Goal: Task Accomplishment & Management: Manage account settings

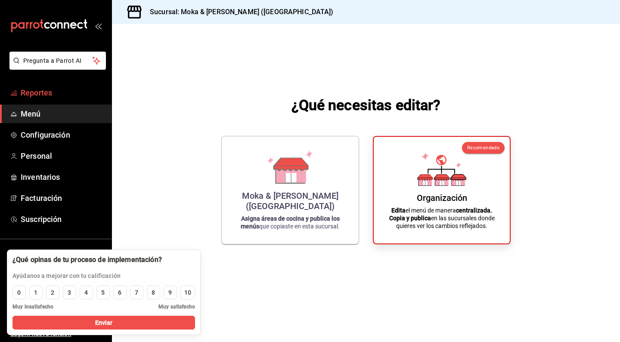
click at [47, 92] on span "Reportes" at bounding box center [63, 93] width 84 height 12
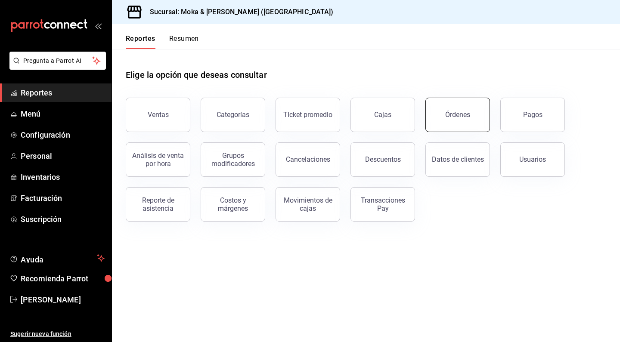
click at [472, 114] on button "Órdenes" at bounding box center [457, 115] width 65 height 34
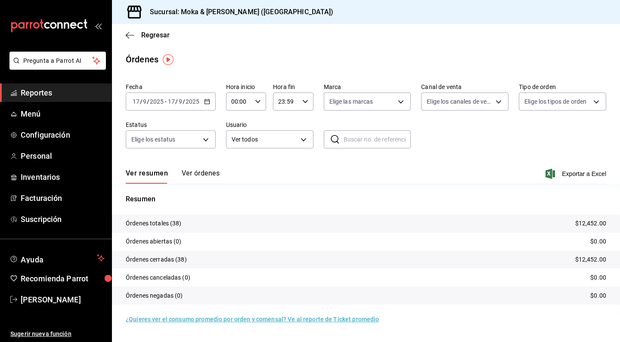
click at [206, 172] on button "Ver órdenes" at bounding box center [201, 176] width 38 height 15
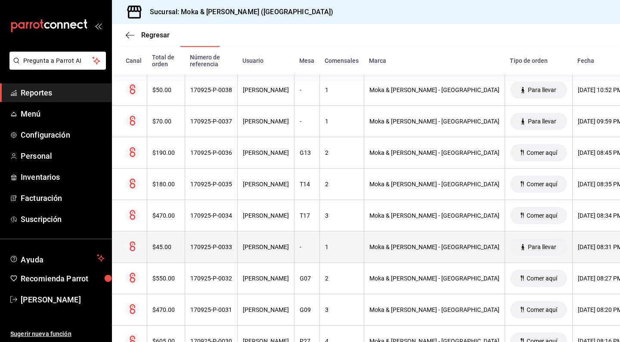
scroll to position [126, 0]
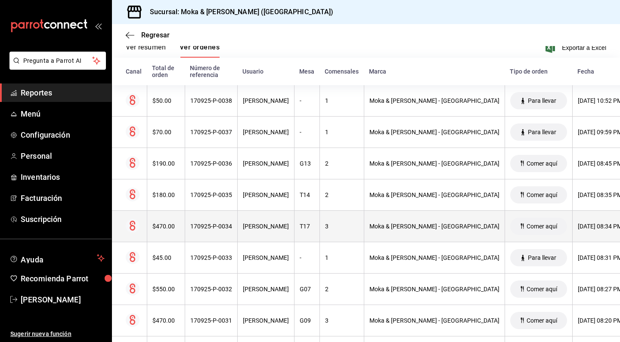
click at [175, 229] on div "$470.00" at bounding box center [165, 226] width 27 height 7
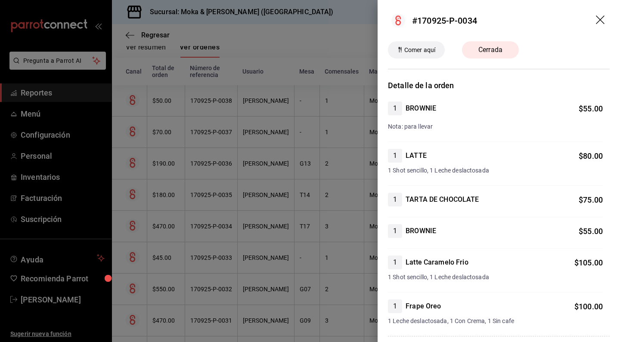
scroll to position [0, 0]
click at [596, 19] on icon "drag" at bounding box center [601, 20] width 10 height 10
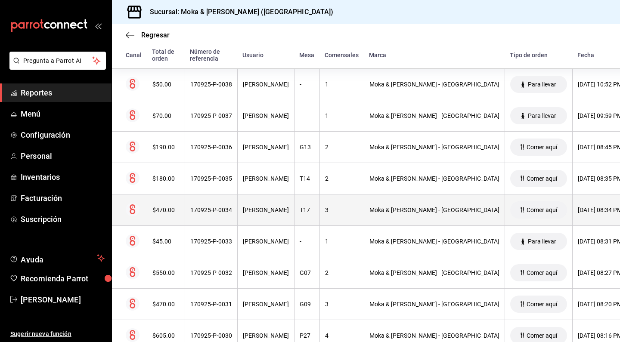
scroll to position [165, 0]
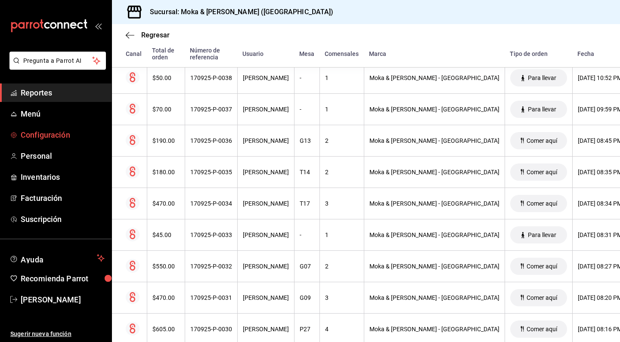
click at [59, 132] on span "Configuración" at bounding box center [63, 135] width 84 height 12
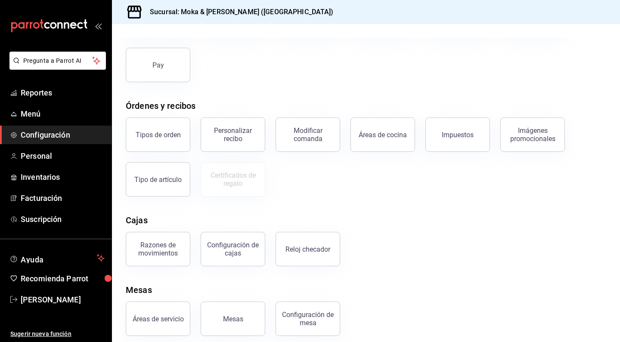
scroll to position [93, 0]
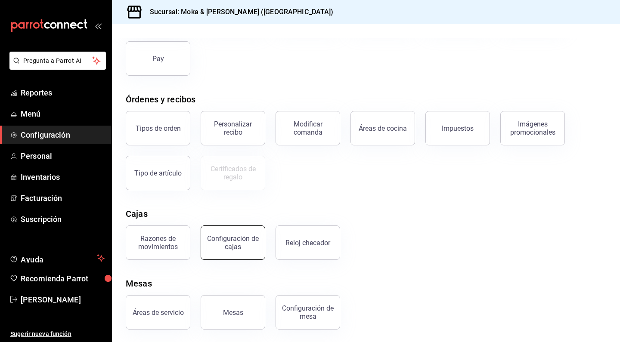
click at [225, 239] on div "Configuración de cajas" at bounding box center [232, 243] width 53 height 16
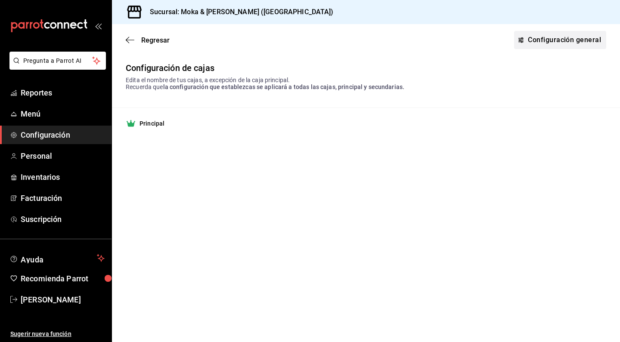
click at [536, 35] on link "Configuración general" at bounding box center [560, 40] width 92 height 18
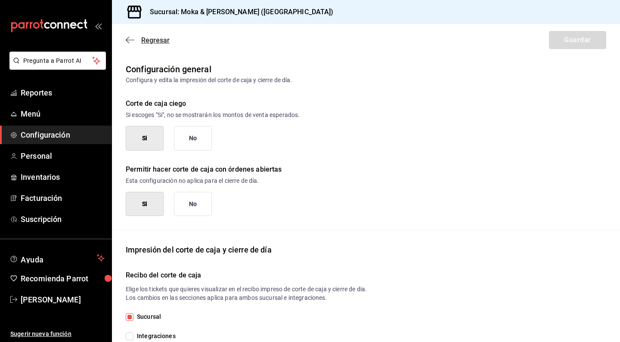
click at [130, 39] on icon "button" at bounding box center [130, 40] width 9 height 8
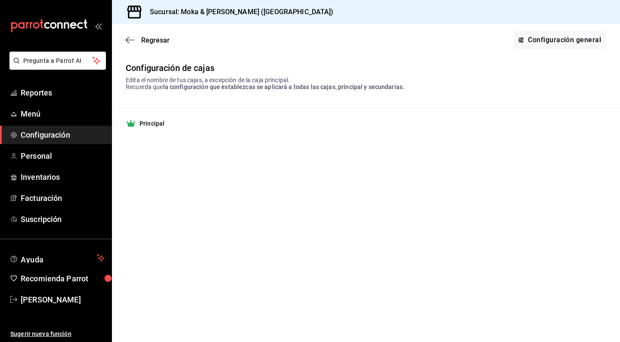
click at [130, 45] on div "Regresar Configuración general" at bounding box center [366, 40] width 508 height 32
click at [129, 41] on icon "button" at bounding box center [130, 40] width 9 height 8
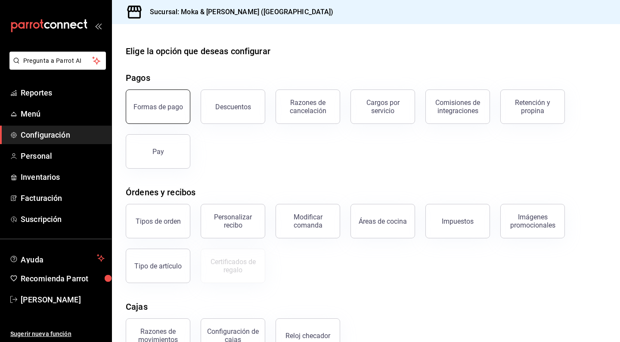
click at [172, 120] on button "Formas de pago" at bounding box center [158, 107] width 65 height 34
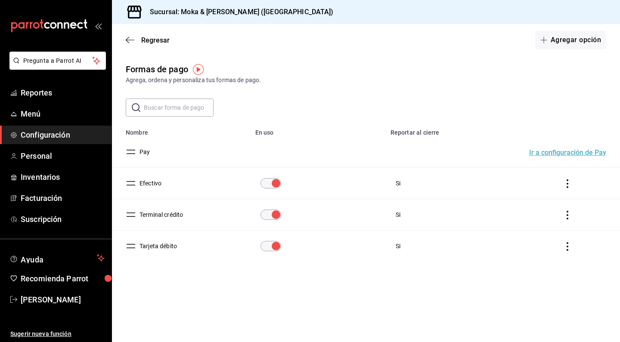
click at [278, 250] on input "paymentsTable" at bounding box center [275, 246] width 31 height 10
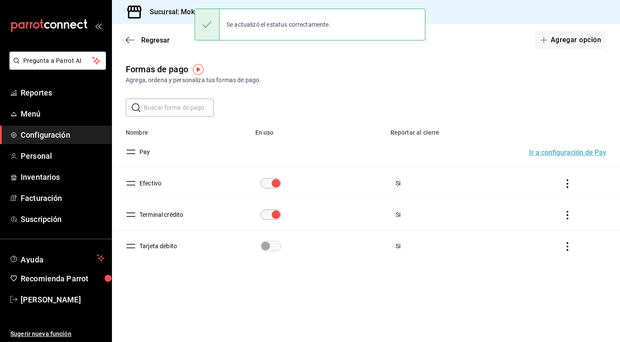
click at [565, 220] on td "paymentsTable" at bounding box center [569, 214] width 101 height 31
click at [569, 216] on icon "actions" at bounding box center [567, 215] width 9 height 9
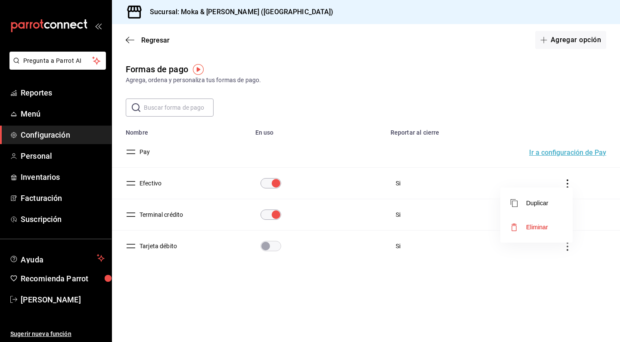
click at [176, 213] on div at bounding box center [310, 171] width 620 height 342
click at [166, 215] on button "Terminal crédito" at bounding box center [159, 214] width 47 height 9
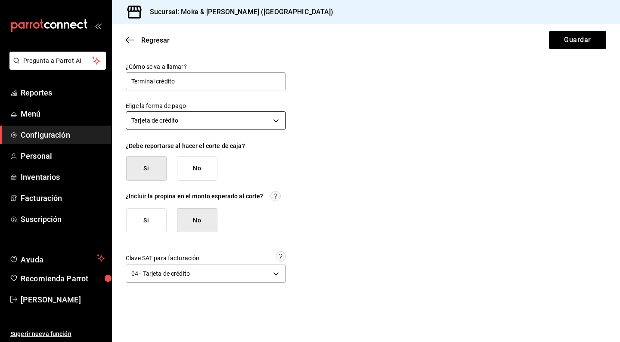
click at [186, 122] on body "Pregunta a Parrot AI Reportes Menú Configuración Personal Inventarios Facturaci…" at bounding box center [310, 171] width 620 height 342
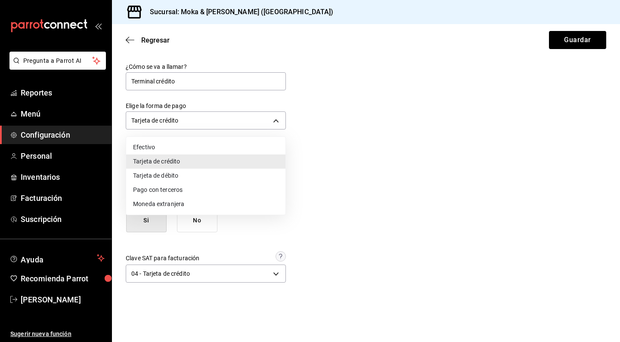
click at [195, 77] on div at bounding box center [310, 171] width 620 height 342
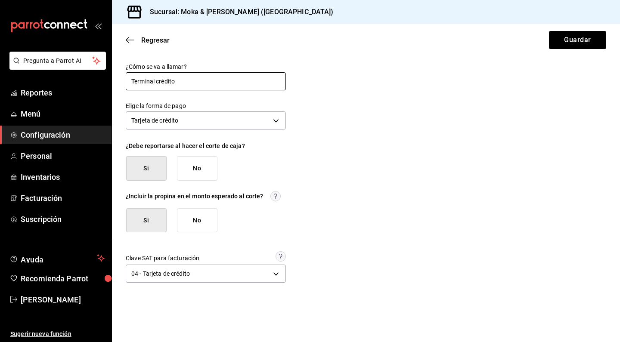
click at [189, 79] on input "Terminal crédito" at bounding box center [206, 81] width 160 height 18
type input "Terminal Azul"
click at [557, 32] on button "Guardar" at bounding box center [577, 40] width 57 height 18
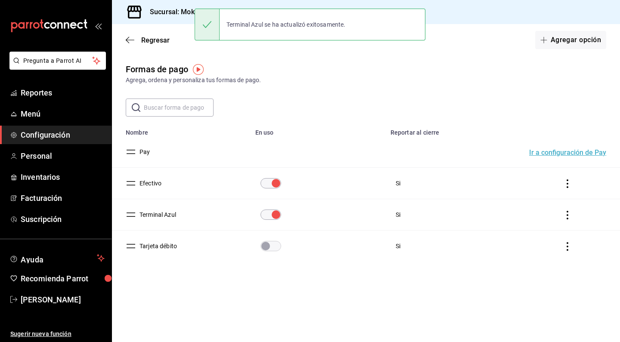
click at [130, 45] on div "Regresar Agregar opción" at bounding box center [366, 40] width 508 height 32
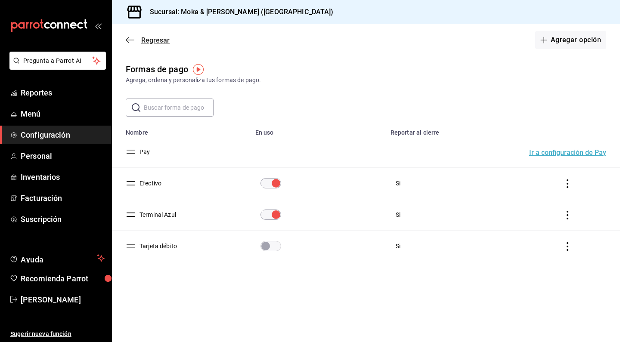
click at [130, 43] on icon "button" at bounding box center [130, 40] width 9 height 8
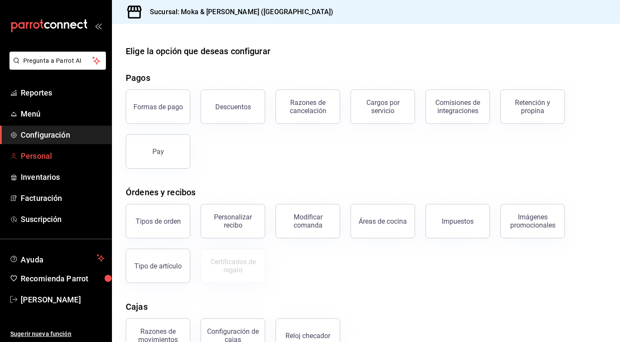
click at [85, 155] on span "Personal" at bounding box center [63, 156] width 84 height 12
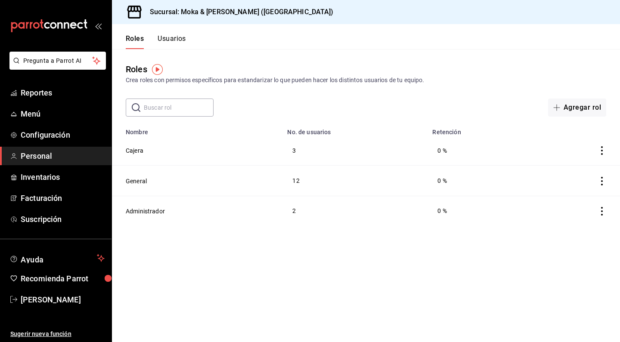
click at [410, 101] on div "​ ​ Agregar rol" at bounding box center [366, 108] width 508 height 18
click at [144, 205] on td "Administrador" at bounding box center [197, 211] width 170 height 30
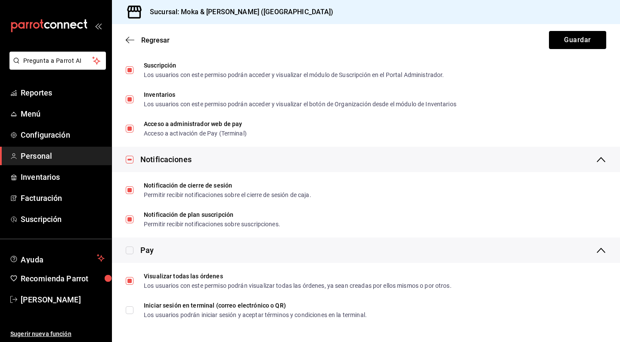
scroll to position [1536, 0]
click at [132, 38] on icon "button" at bounding box center [130, 40] width 9 height 8
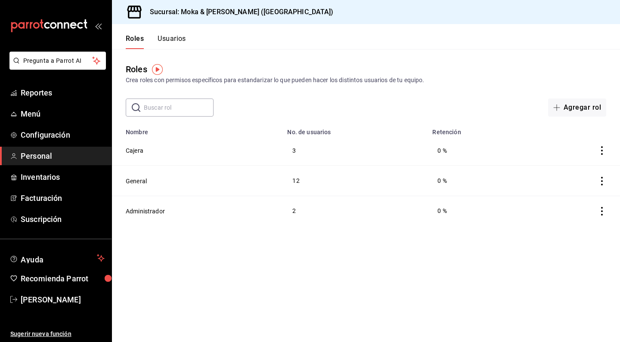
click at [171, 44] on button "Usuarios" at bounding box center [172, 41] width 28 height 15
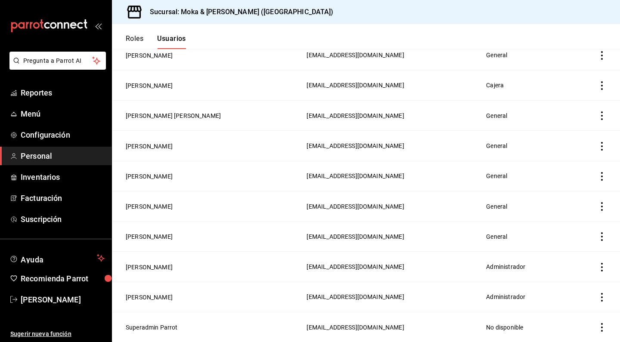
scroll to position [337, 0]
click at [37, 95] on span "Reportes" at bounding box center [63, 93] width 84 height 12
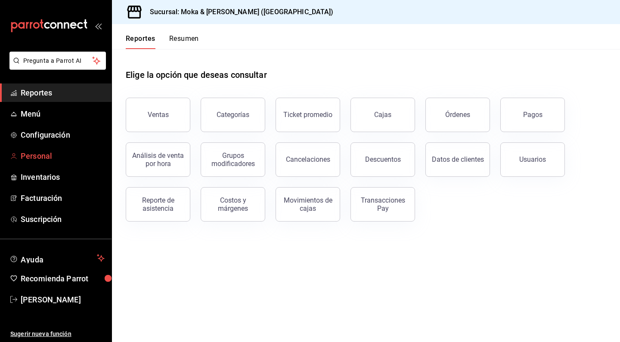
click at [46, 157] on span "Personal" at bounding box center [63, 156] width 84 height 12
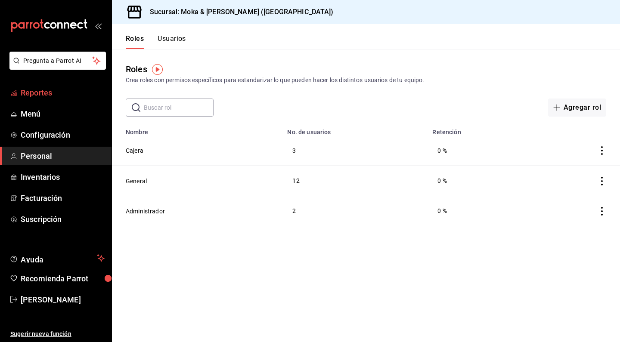
click at [47, 99] on link "Reportes" at bounding box center [55, 93] width 111 height 19
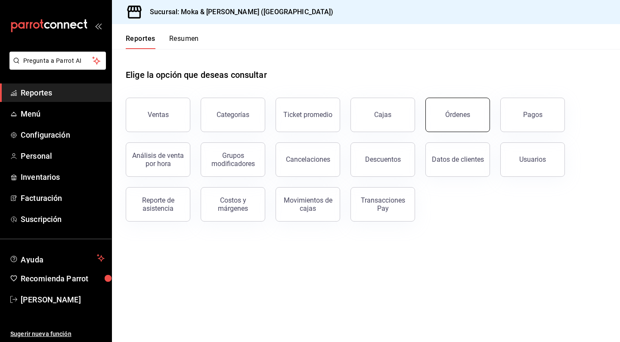
click at [448, 114] on div "Órdenes" at bounding box center [457, 115] width 25 height 8
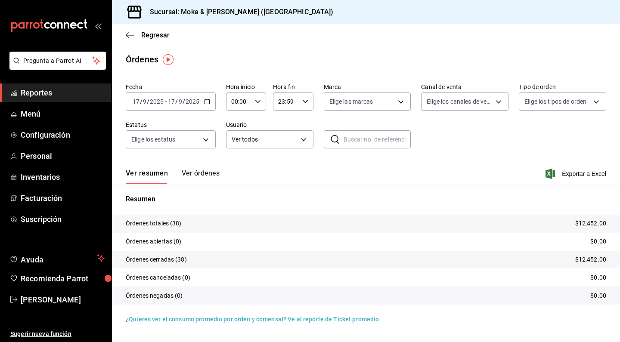
click at [195, 168] on div "Ver resumen Ver órdenes Exportar a Excel" at bounding box center [366, 171] width 480 height 25
click at [197, 172] on button "Ver órdenes" at bounding box center [201, 176] width 38 height 15
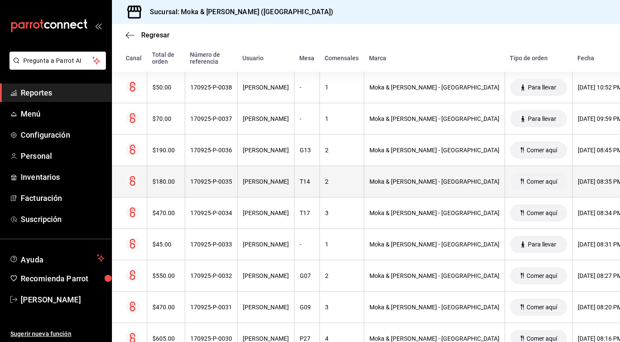
scroll to position [145, 0]
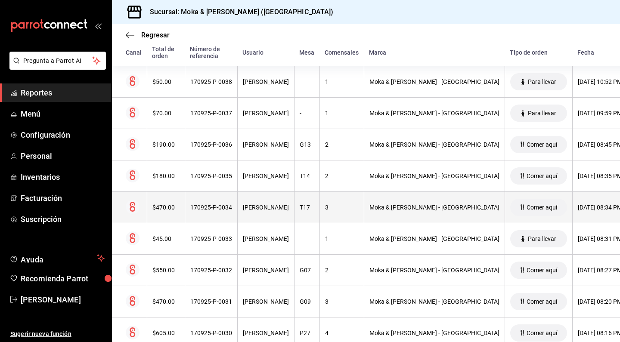
click at [205, 208] on div "170925-P-0034" at bounding box center [211, 207] width 42 height 7
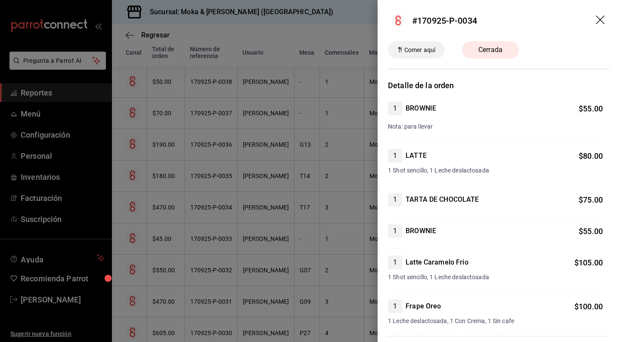
scroll to position [0, 0]
click at [600, 18] on icon "drag" at bounding box center [601, 20] width 10 height 10
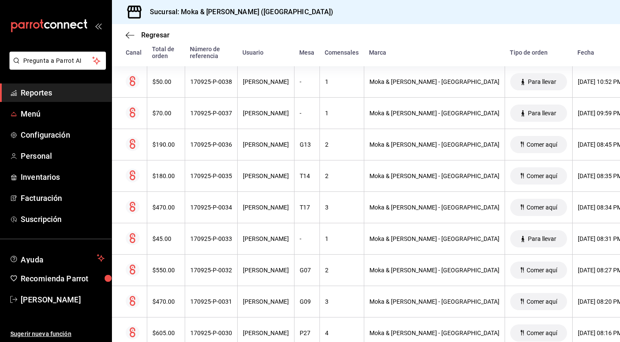
click at [47, 91] on span "Reportes" at bounding box center [63, 93] width 84 height 12
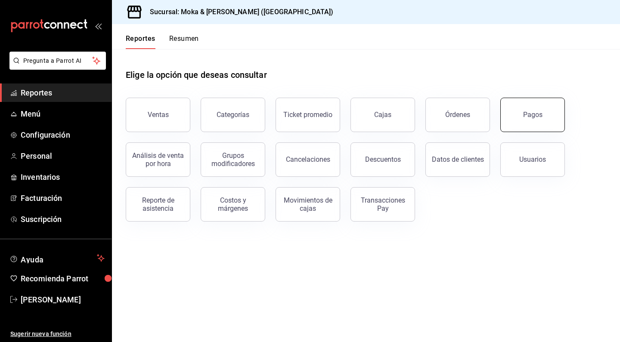
click at [510, 121] on button "Pagos" at bounding box center [532, 115] width 65 height 34
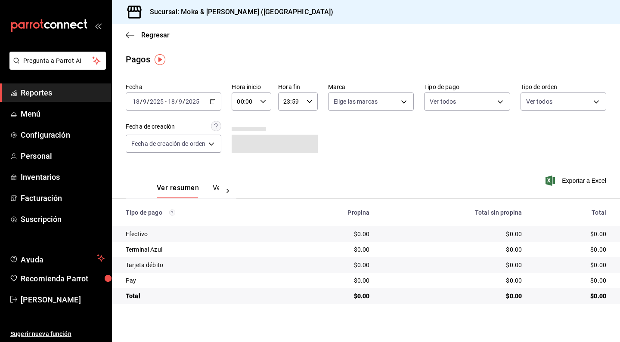
click at [217, 188] on button "Ver pagos" at bounding box center [229, 191] width 32 height 15
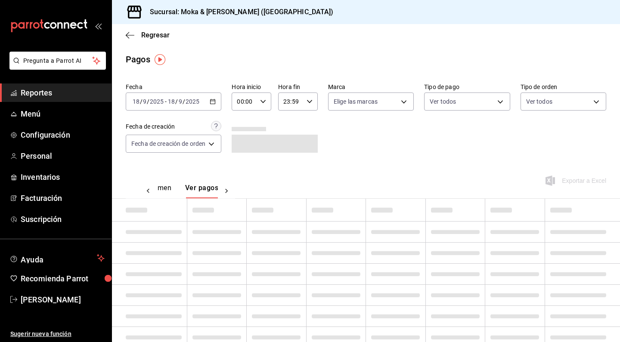
scroll to position [0, 25]
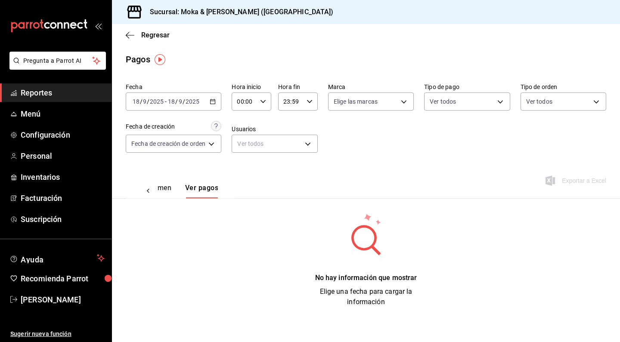
click at [193, 96] on div "[DATE] [DATE] - [DATE] [DATE]" at bounding box center [174, 102] width 96 height 18
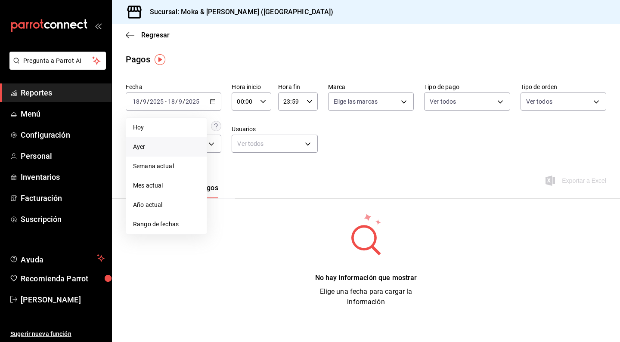
click at [147, 145] on span "Ayer" at bounding box center [166, 146] width 67 height 9
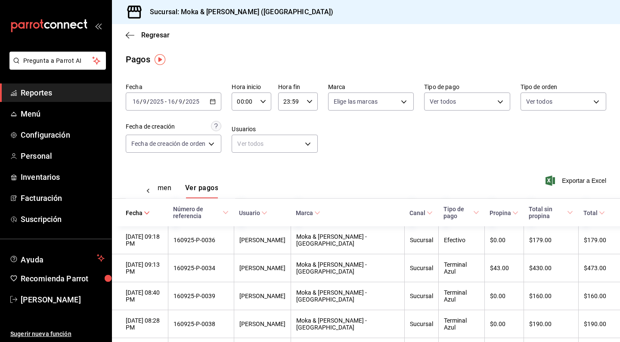
click at [172, 100] on input "16" at bounding box center [171, 101] width 8 height 7
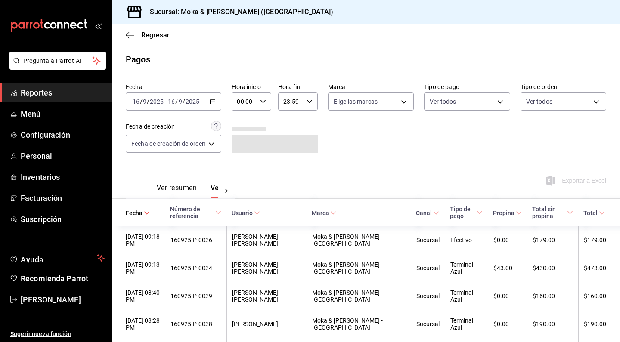
scroll to position [0, 25]
click at [194, 102] on input "2025" at bounding box center [192, 101] width 15 height 7
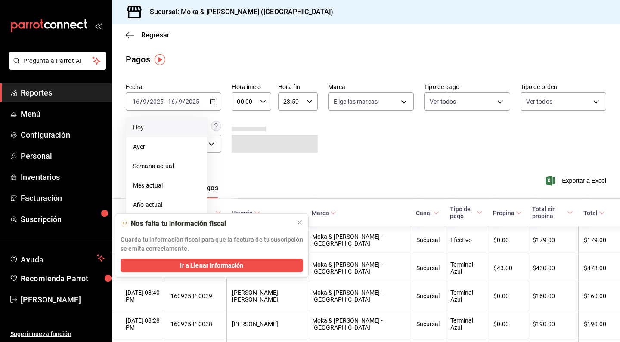
click at [163, 132] on li "Hoy" at bounding box center [166, 127] width 80 height 19
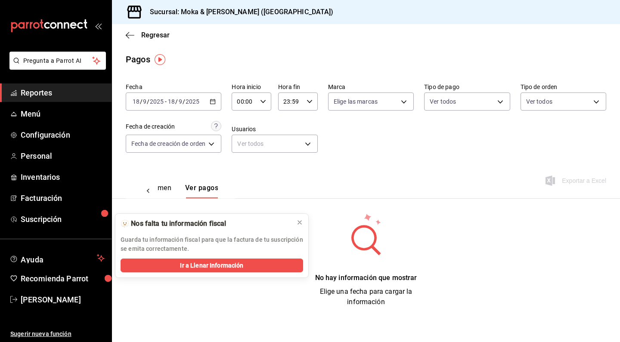
click at [181, 98] on input "9" at bounding box center [180, 101] width 4 height 7
click at [155, 144] on span "Ayer" at bounding box center [166, 146] width 67 height 9
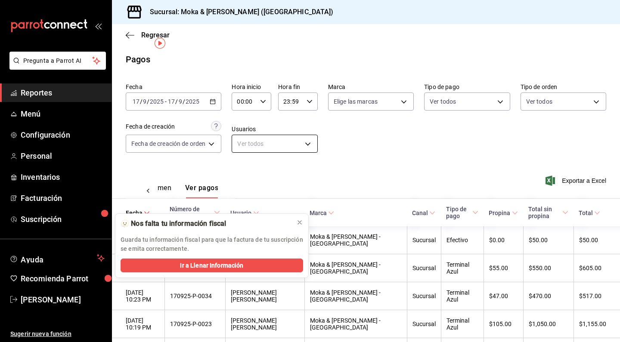
scroll to position [19, 0]
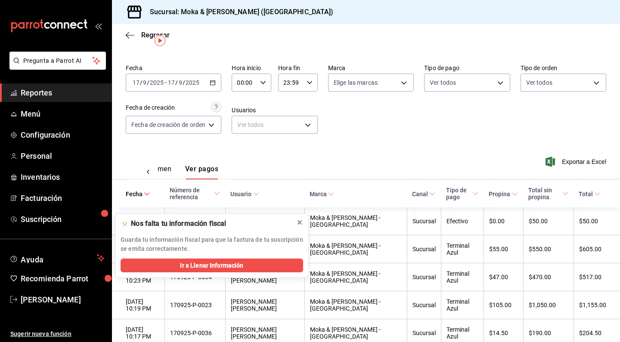
click at [301, 222] on icon at bounding box center [299, 222] width 7 height 7
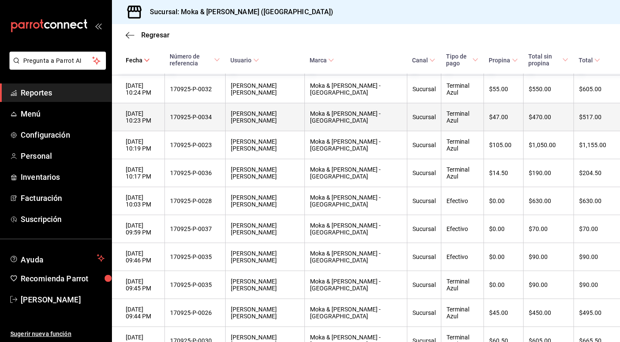
scroll to position [180, 0]
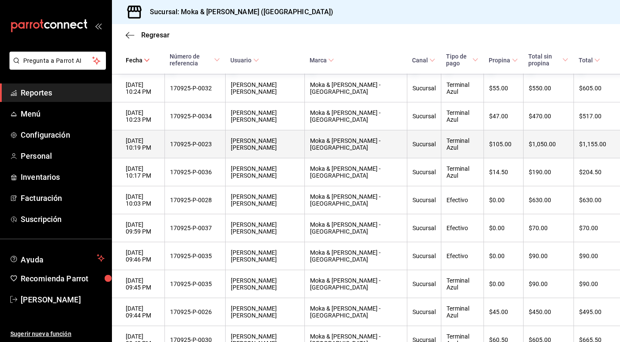
click at [293, 145] on div "[PERSON_NAME]" at bounding box center [265, 144] width 68 height 14
click at [158, 144] on div "17/09/2025 10:19 PM" at bounding box center [143, 144] width 34 height 14
click at [452, 142] on div "Terminal Azul" at bounding box center [462, 144] width 32 height 14
click at [304, 137] on th "[PERSON_NAME]" at bounding box center [264, 144] width 79 height 28
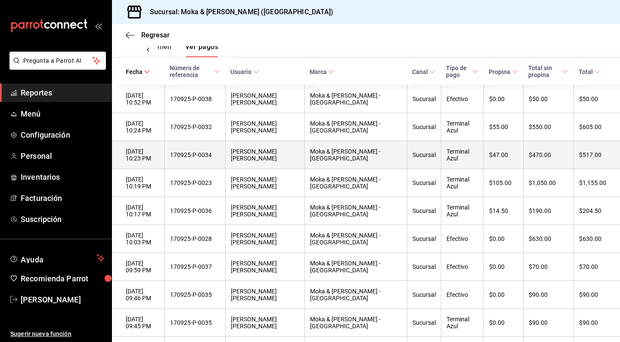
scroll to position [145, 0]
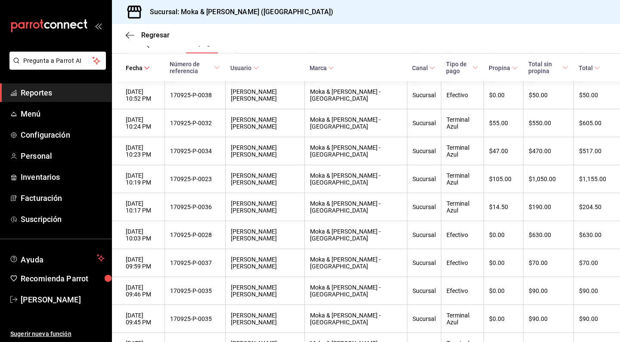
click at [40, 98] on span "Reportes" at bounding box center [63, 93] width 84 height 12
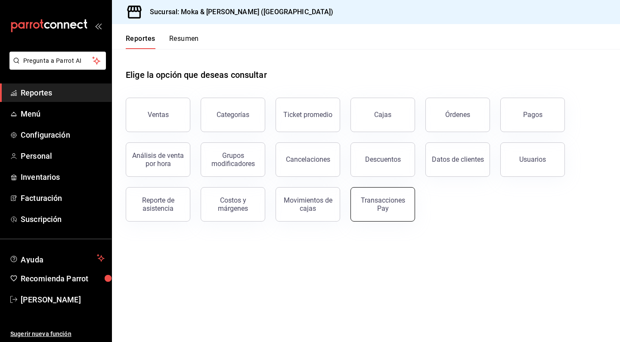
click at [409, 206] on button "Transacciones Pay" at bounding box center [382, 204] width 65 height 34
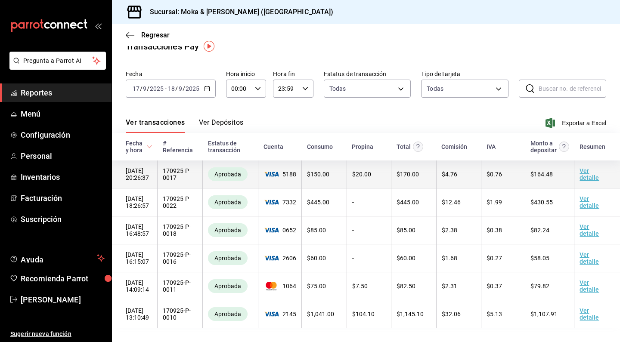
scroll to position [13, 0]
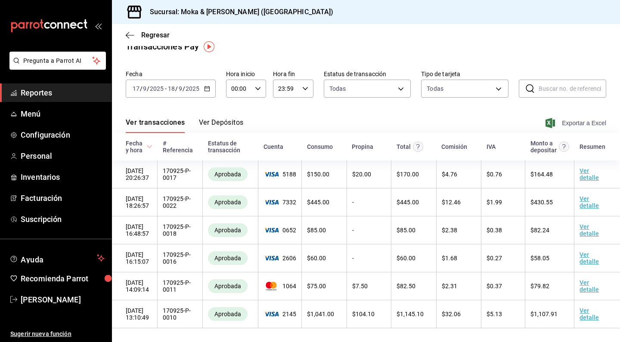
click at [582, 125] on span "Exportar a Excel" at bounding box center [576, 123] width 59 height 10
click at [306, 129] on div "Ver transacciones Ver Depósitos Exportar a Excel" at bounding box center [366, 120] width 480 height 25
click at [40, 94] on span "Reportes" at bounding box center [63, 93] width 84 height 12
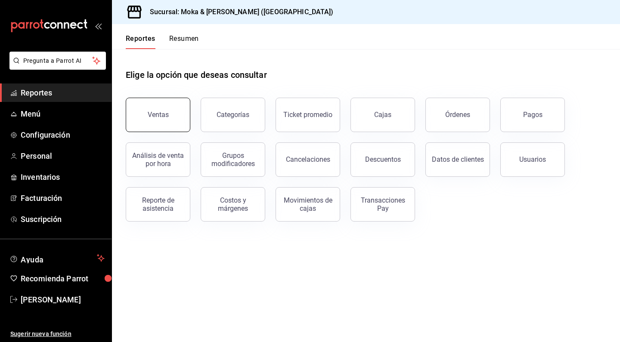
click at [165, 121] on button "Ventas" at bounding box center [158, 115] width 65 height 34
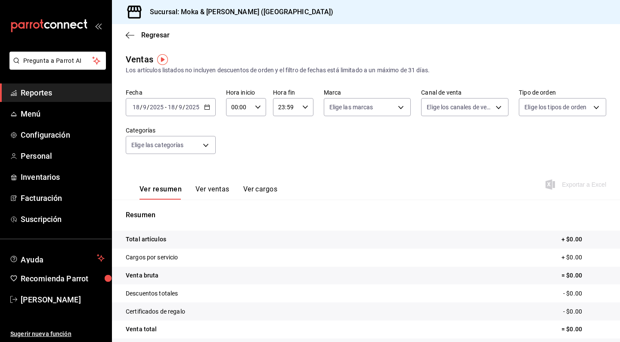
click at [195, 107] on input "2025" at bounding box center [192, 107] width 15 height 7
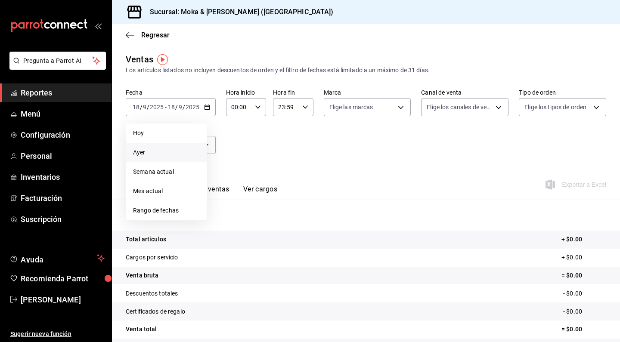
click at [147, 148] on span "Ayer" at bounding box center [166, 152] width 67 height 9
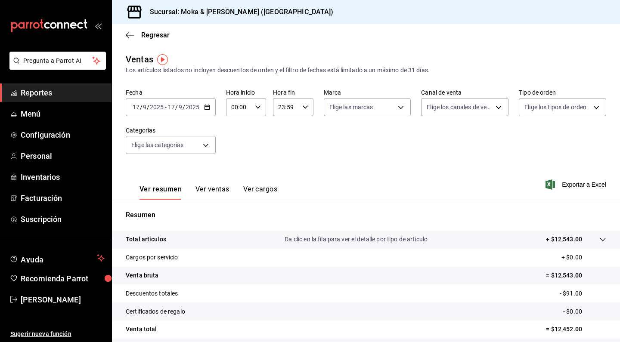
click at [199, 194] on button "Ver ventas" at bounding box center [212, 192] width 34 height 15
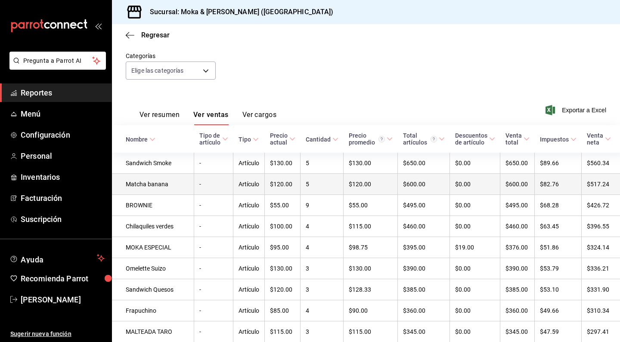
scroll to position [84, 0]
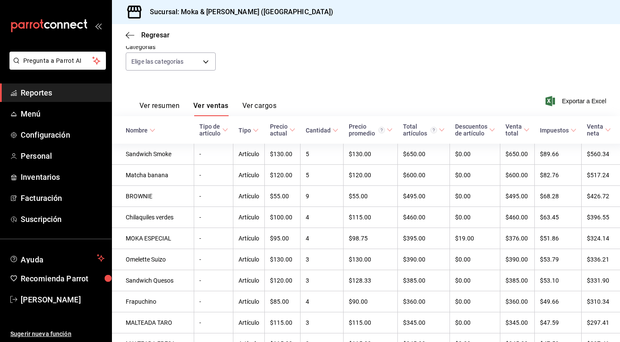
click at [171, 105] on button "Ver resumen" at bounding box center [159, 109] width 40 height 15
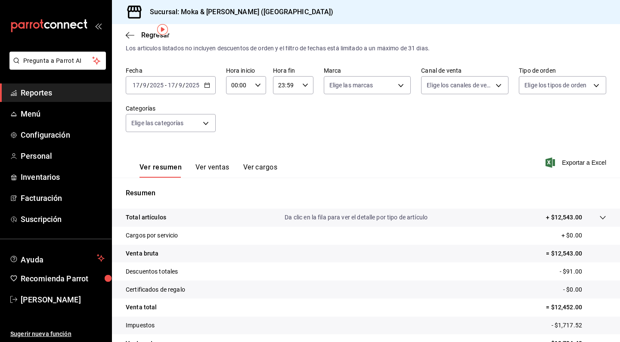
scroll to position [17, 0]
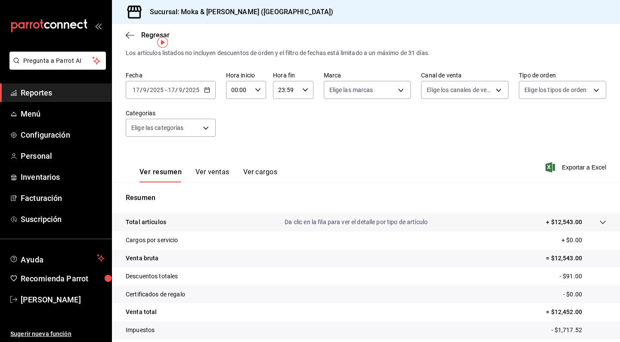
click at [225, 175] on button "Ver ventas" at bounding box center [212, 175] width 34 height 15
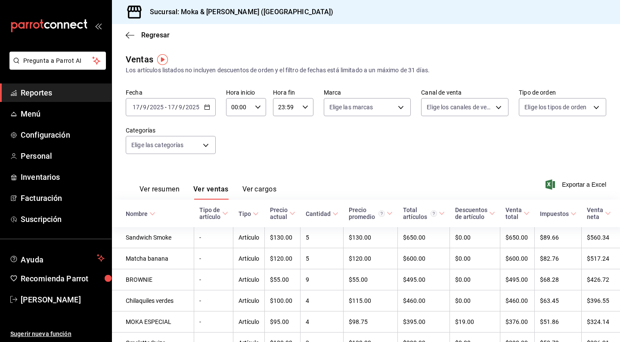
click at [267, 189] on button "Ver cargos" at bounding box center [259, 192] width 34 height 15
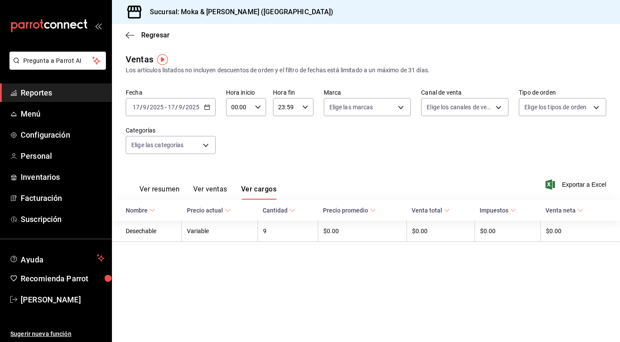
click at [204, 191] on button "Ver ventas" at bounding box center [210, 192] width 34 height 15
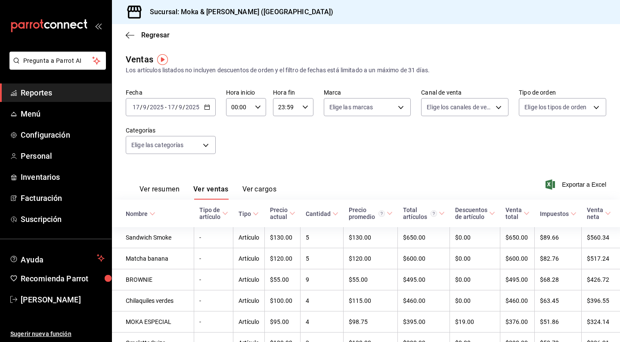
click at [61, 96] on span "Reportes" at bounding box center [63, 93] width 84 height 12
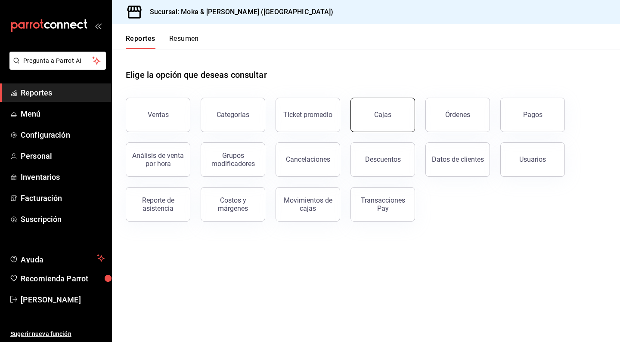
click at [390, 110] on link "Cajas" at bounding box center [382, 115] width 65 height 34
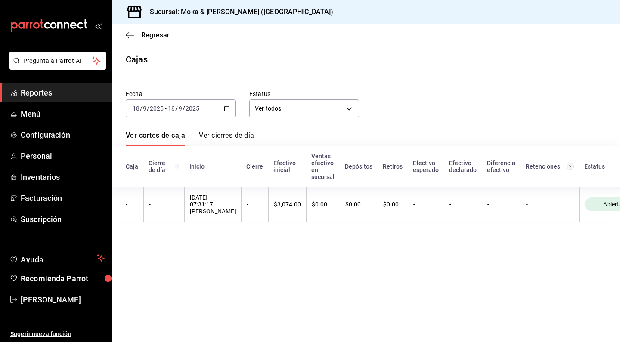
click at [65, 87] on span "Reportes" at bounding box center [63, 93] width 84 height 12
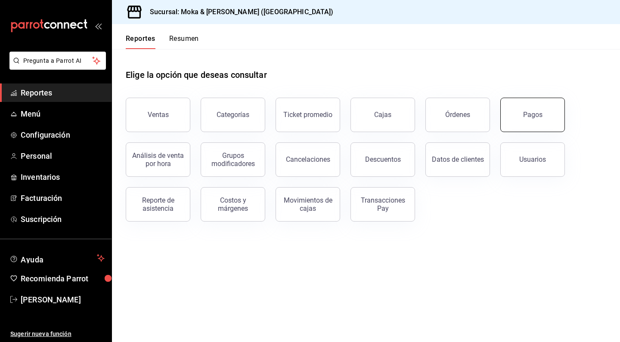
click at [523, 121] on button "Pagos" at bounding box center [532, 115] width 65 height 34
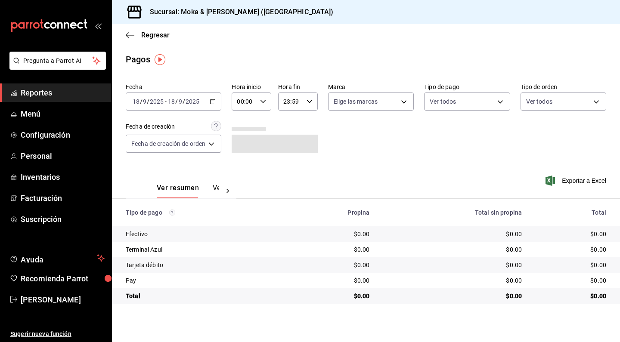
click at [222, 188] on div at bounding box center [227, 191] width 17 height 15
click at [210, 188] on button "Ver pagos" at bounding box center [203, 191] width 32 height 15
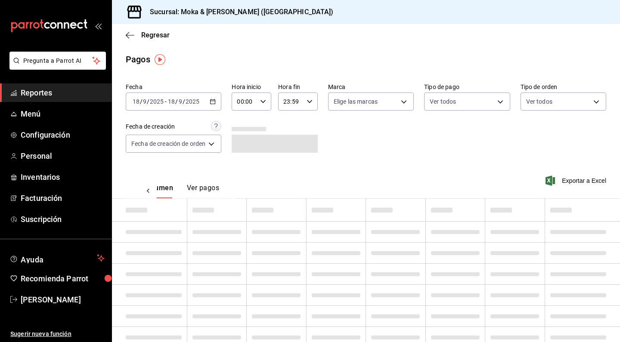
scroll to position [0, 25]
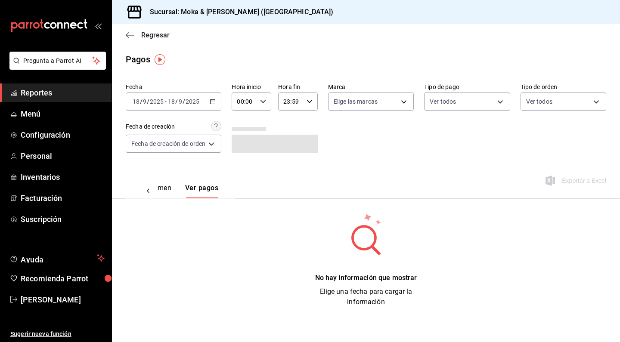
click at [128, 35] on icon "button" at bounding box center [130, 35] width 9 height 0
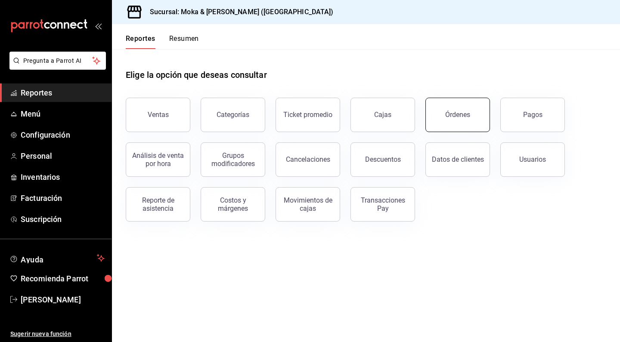
click at [480, 111] on button "Órdenes" at bounding box center [457, 115] width 65 height 34
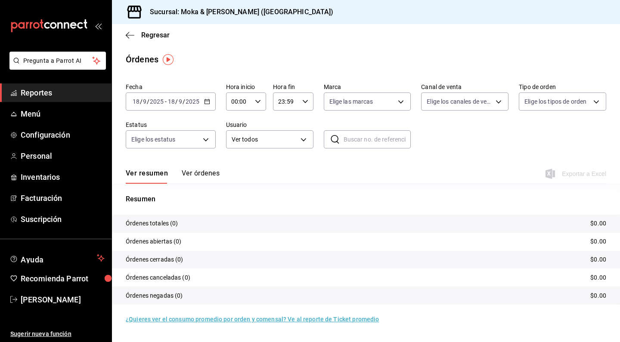
click at [193, 173] on button "Ver órdenes" at bounding box center [201, 176] width 38 height 15
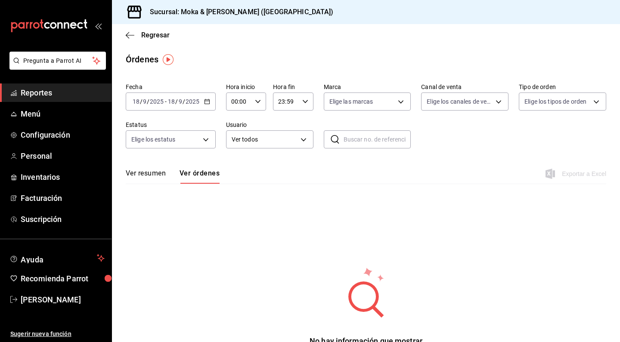
click at [174, 98] on input "18" at bounding box center [171, 101] width 8 height 7
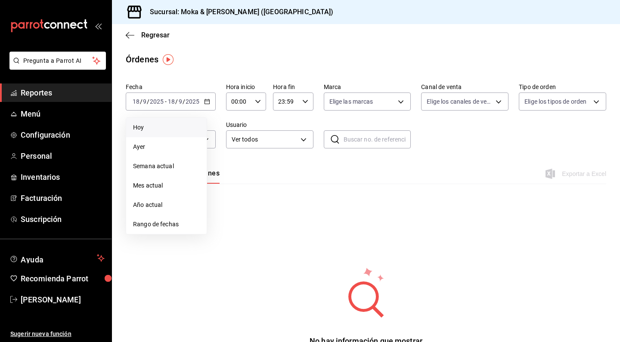
click at [153, 127] on span "Hoy" at bounding box center [166, 127] width 67 height 9
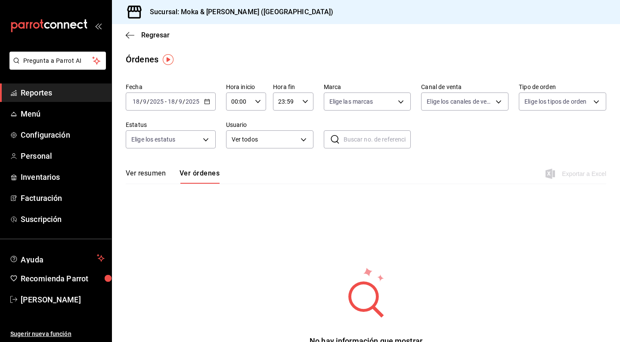
click at [159, 110] on div "[DATE] [DATE] - [DATE] [DATE]" at bounding box center [171, 102] width 90 height 18
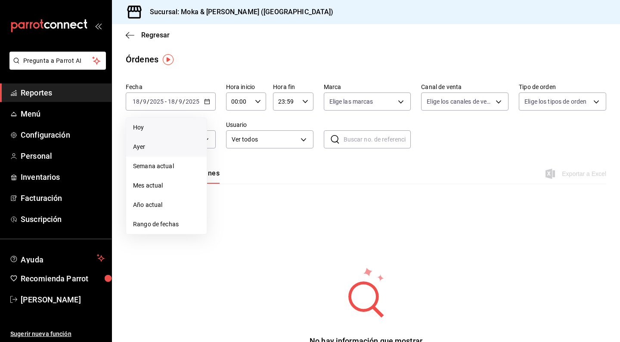
click at [140, 149] on span "Ayer" at bounding box center [166, 146] width 67 height 9
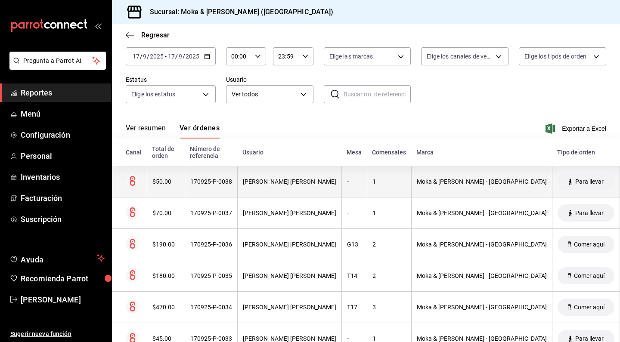
click at [290, 186] on th "[PERSON_NAME]" at bounding box center [289, 181] width 104 height 31
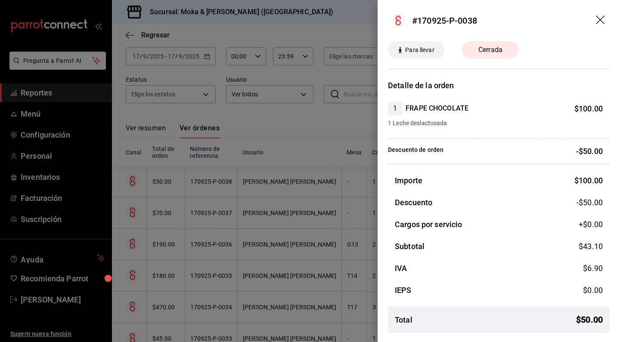
click at [596, 17] on icon "drag" at bounding box center [601, 20] width 10 height 10
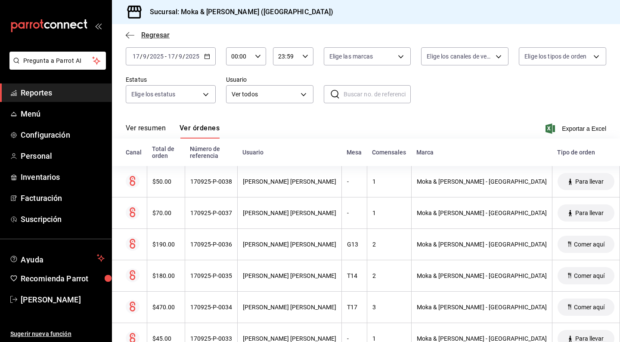
click at [135, 34] on span "Regresar" at bounding box center [148, 35] width 44 height 8
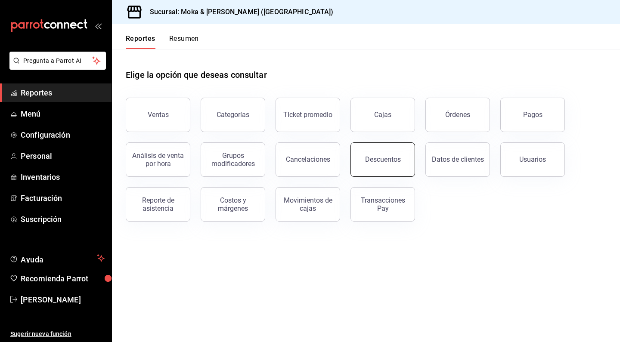
click at [381, 162] on div "Descuentos" at bounding box center [383, 159] width 36 height 8
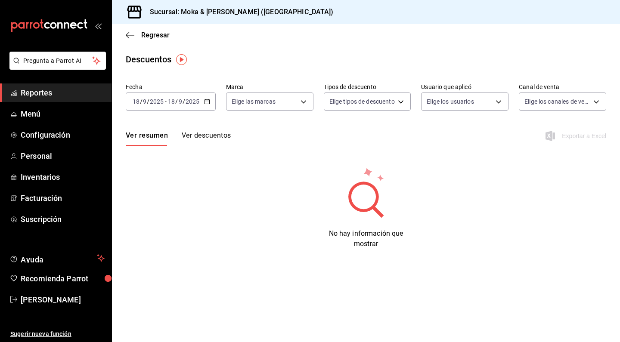
click at [169, 88] on label "Fecha" at bounding box center [171, 87] width 90 height 6
click at [164, 102] on div "2025-09-18 18 / 9 / 2025" at bounding box center [148, 101] width 34 height 7
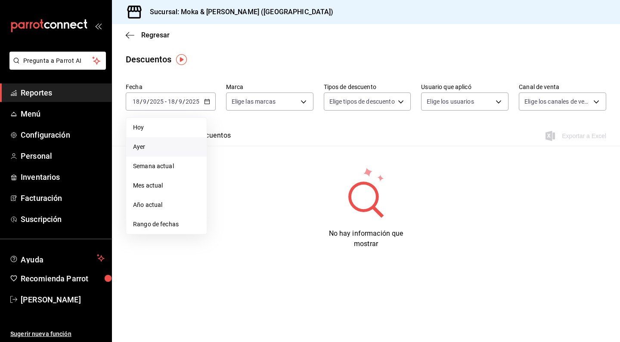
click at [141, 150] on span "Ayer" at bounding box center [166, 146] width 67 height 9
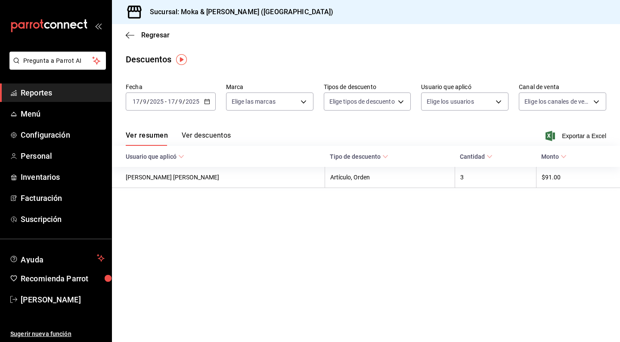
click at [216, 135] on button "Ver descuentos" at bounding box center [206, 138] width 49 height 15
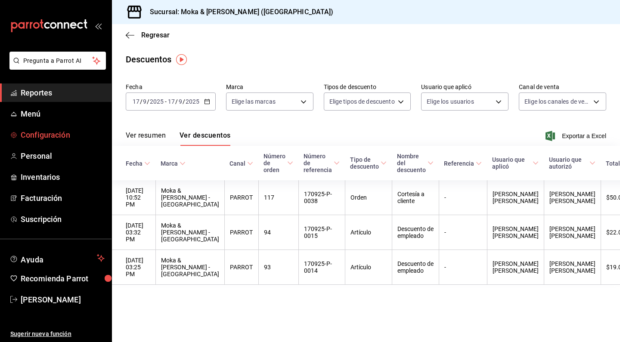
click at [63, 141] on link "Configuración" at bounding box center [55, 135] width 111 height 19
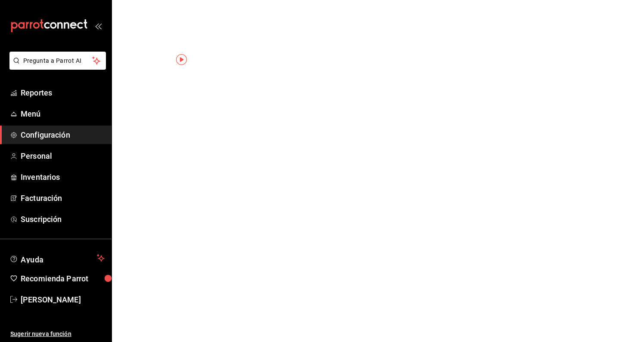
click at [63, 141] on link "Configuración" at bounding box center [55, 135] width 111 height 19
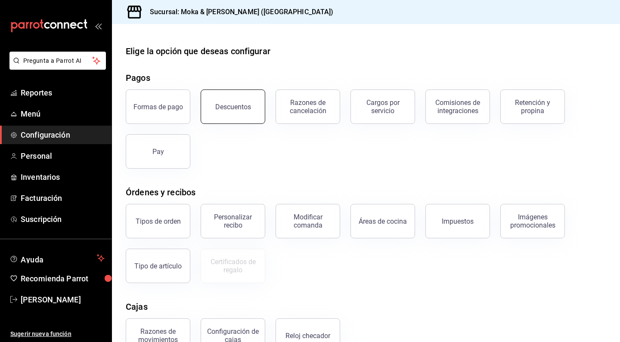
click at [241, 108] on div "Descuentos" at bounding box center [233, 107] width 36 height 8
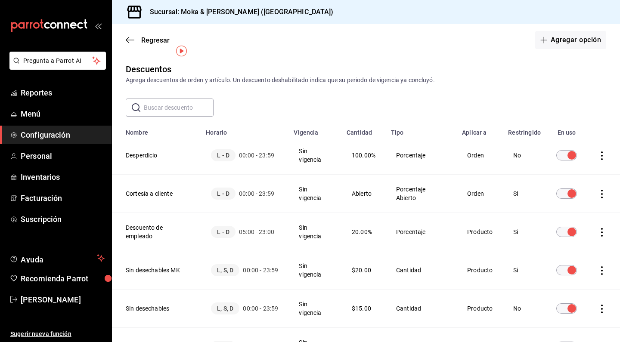
scroll to position [21, 0]
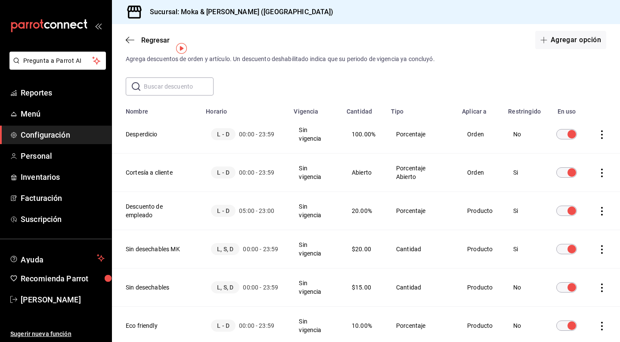
click at [603, 173] on icon "actions" at bounding box center [601, 173] width 9 height 9
click at [585, 162] on li "Duplicar" at bounding box center [570, 161] width 72 height 24
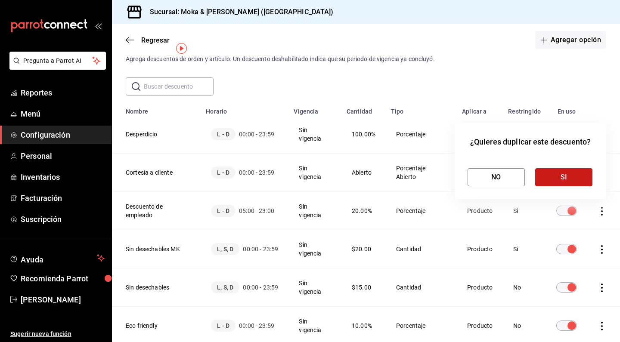
click at [544, 180] on button "SI" at bounding box center [563, 177] width 57 height 18
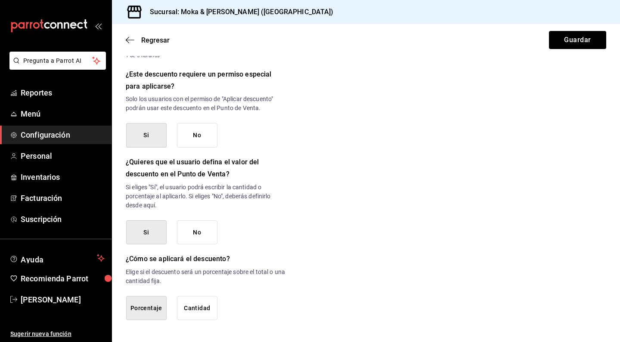
scroll to position [358, 0]
click at [198, 231] on button "No" at bounding box center [197, 233] width 40 height 25
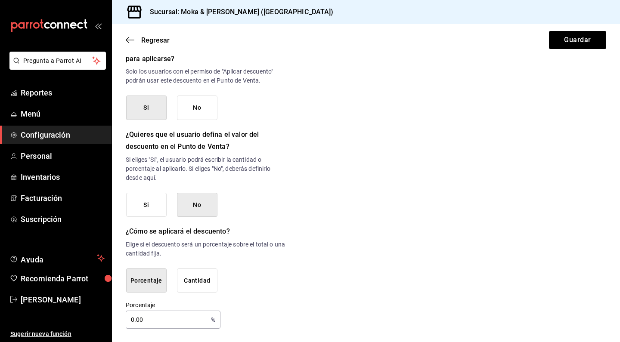
scroll to position [385, 0]
click at [130, 42] on icon "button" at bounding box center [130, 40] width 9 height 8
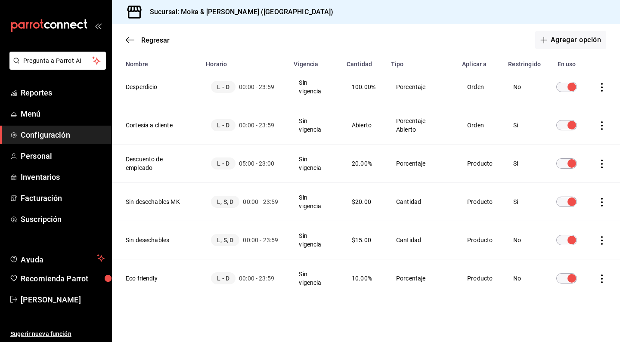
scroll to position [68, 0]
click at [602, 122] on icon "actions" at bounding box center [602, 125] width 2 height 9
click at [192, 125] on div at bounding box center [310, 171] width 620 height 342
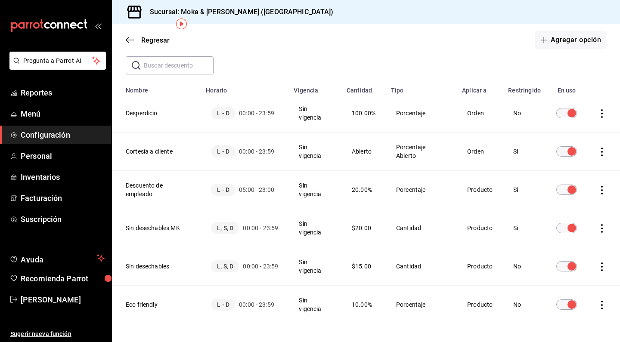
scroll to position [46, 0]
